Goal: Task Accomplishment & Management: Complete application form

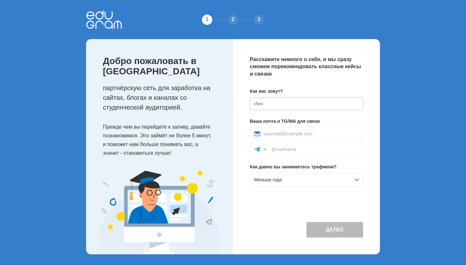
click at [294, 104] on input at bounding box center [306, 103] width 113 height 13
type input "[PERSON_NAME]"
click at [313, 134] on input at bounding box center [310, 133] width 95 height 5
type input "prodankirill1@gmail.com"
click at [363, 205] on div "Расскажите немного о себе, и мы сразу сможем порекомендовать классные кейсы и с…" at bounding box center [306, 146] width 147 height 215
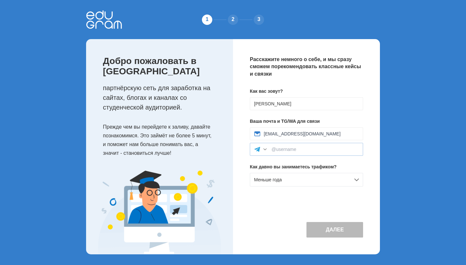
click at [262, 149] on div at bounding box center [265, 149] width 6 height 6
click at [263, 149] on div at bounding box center [265, 149] width 6 height 6
click at [282, 152] on div at bounding box center [306, 149] width 113 height 13
click at [296, 147] on input at bounding box center [314, 149] width 87 height 5
paste input "@kukezona"
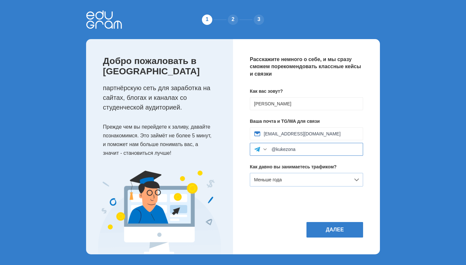
type input "@kukezona"
click at [300, 175] on div "Меньше года" at bounding box center [306, 180] width 113 height 14
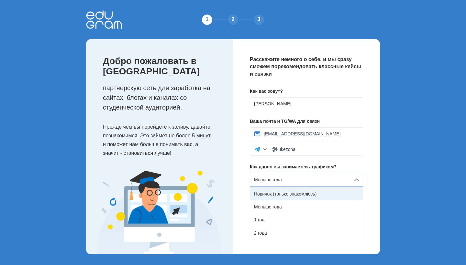
click at [295, 189] on div "Новичок (только знакомлюсь)" at bounding box center [306, 194] width 113 height 13
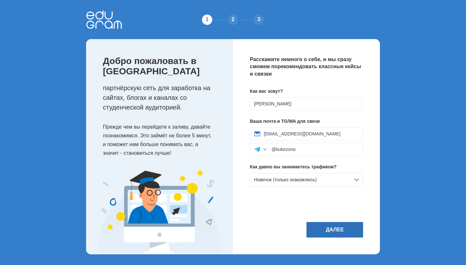
click at [348, 234] on button "Далее" at bounding box center [334, 230] width 57 height 16
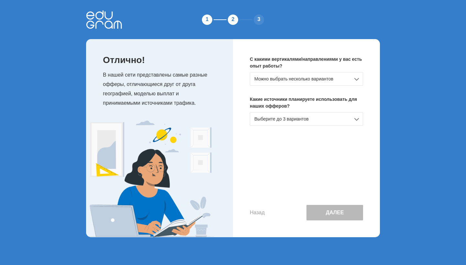
click at [328, 82] on div "Можно выбрать несколько вариантов" at bounding box center [306, 79] width 113 height 14
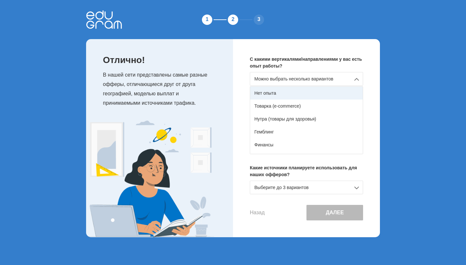
click at [273, 93] on div "Нет опыта" at bounding box center [306, 93] width 113 height 13
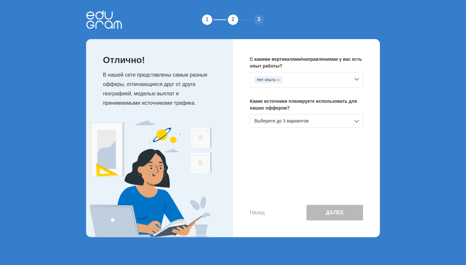
click at [295, 123] on div "Выберите до 3 вариантов" at bounding box center [306, 121] width 113 height 14
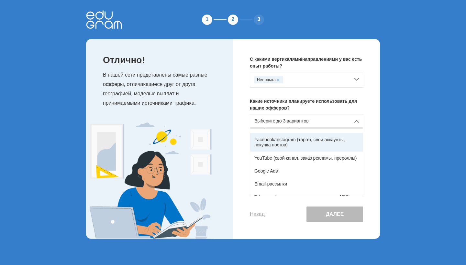
scroll to position [37, 0]
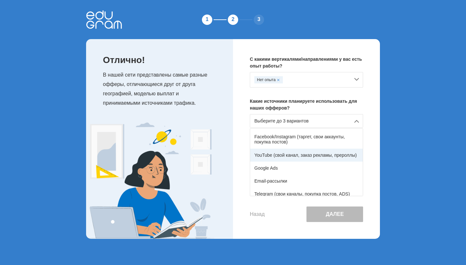
click at [301, 153] on div "YouTube (свой канал, заказ рекламы, прероллы)" at bounding box center [306, 155] width 113 height 13
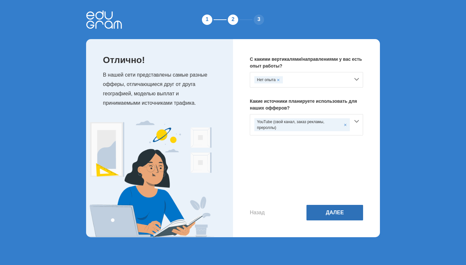
click at [332, 209] on button "Далее" at bounding box center [334, 213] width 57 height 16
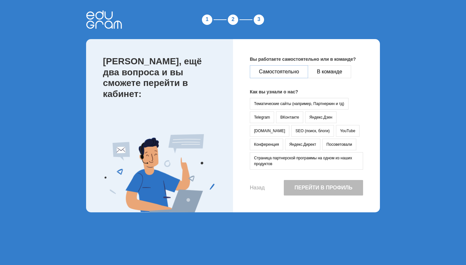
click at [286, 72] on button "Самостоятельно" at bounding box center [279, 71] width 58 height 13
click at [336, 132] on button "YouTube" at bounding box center [348, 131] width 24 height 12
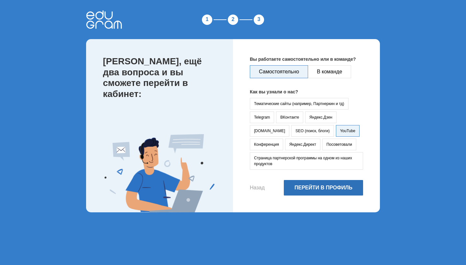
click at [308, 184] on button "Перейти в профиль" at bounding box center [323, 188] width 79 height 16
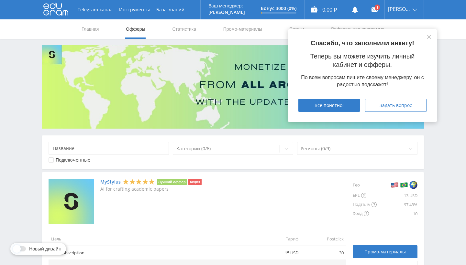
scroll to position [35, 0]
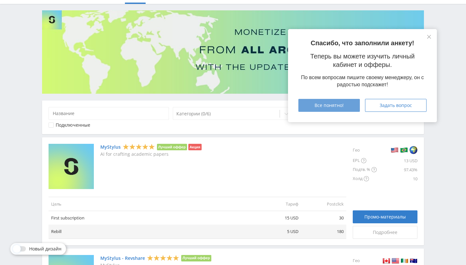
click at [347, 104] on div "Все понятно!" at bounding box center [328, 105] width 45 height 5
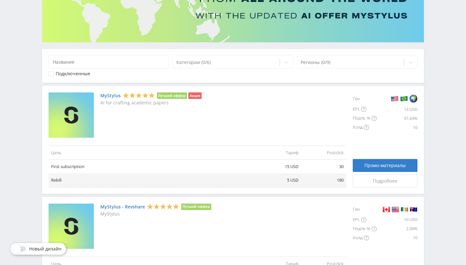
scroll to position [87, 0]
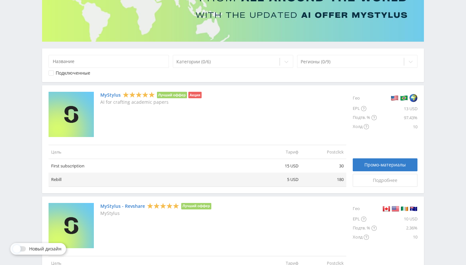
click at [111, 95] on link "MyStylus" at bounding box center [110, 94] width 20 height 5
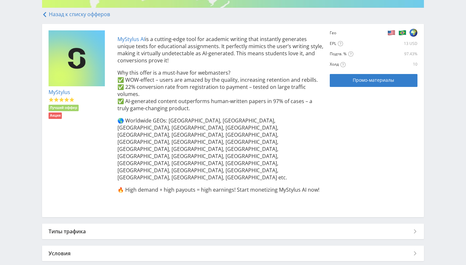
scroll to position [120, 0]
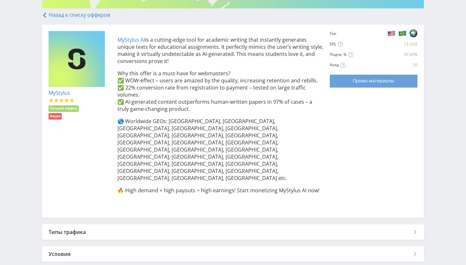
click at [353, 84] on link "Промо-материалы" at bounding box center [372, 81] width 87 height 13
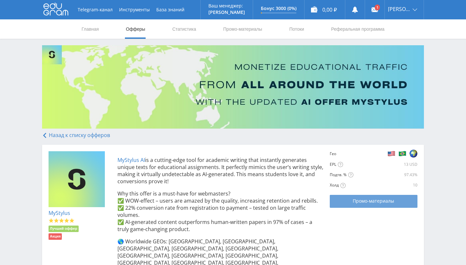
click at [368, 204] on link "Промо-материалы" at bounding box center [372, 201] width 87 height 13
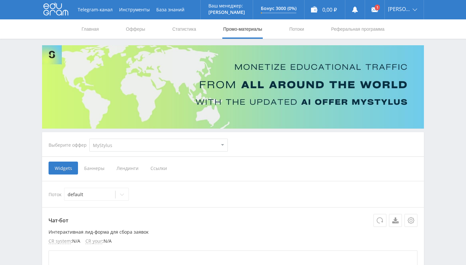
click at [155, 172] on span "Ссылки" at bounding box center [158, 168] width 29 height 13
click at [0, 0] on input "Ссылки" at bounding box center [0, 0] width 0 height 0
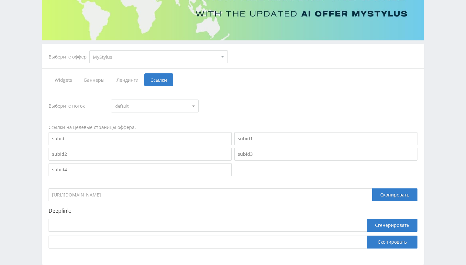
scroll to position [88, 0]
